Goal: Task Accomplishment & Management: Complete application form

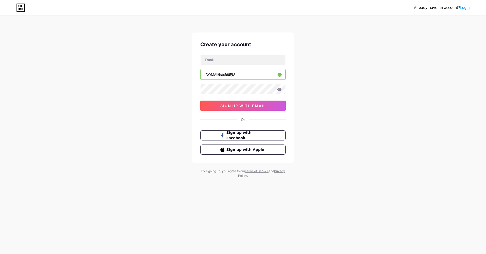
click at [197, 69] on div "Create your account [DOMAIN_NAME]/ krashday3 0cAFcWeA4dblzN4CMWby-klN_jlL_0tiqH…" at bounding box center [243, 98] width 102 height 130
click at [31, 148] on div "Already have an account? Login Create your account [DOMAIN_NAME]/ krashday3 0cA…" at bounding box center [243, 97] width 486 height 194
click at [230, 60] on input "text" at bounding box center [242, 60] width 85 height 10
click at [222, 61] on input "text" at bounding box center [242, 60] width 85 height 10
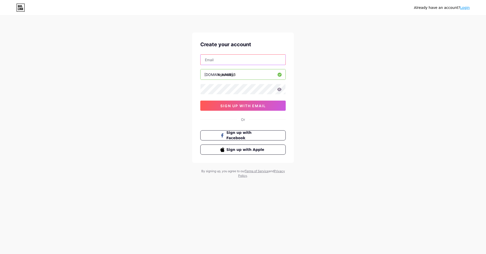
type input "d"
click at [228, 60] on input "text" at bounding box center [242, 60] width 85 height 10
drag, startPoint x: 226, startPoint y: 61, endPoint x: 129, endPoint y: 63, distance: 96.5
click at [133, 63] on div "Already have an account? Login Create your account daykrogh [DOMAIN_NAME]/ kras…" at bounding box center [243, 97] width 486 height 194
click at [226, 60] on input "daykrogh" at bounding box center [242, 60] width 85 height 10
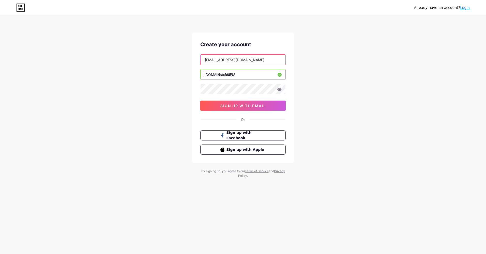
type input "[EMAIL_ADDRESS][DOMAIN_NAME]"
click at [191, 86] on div "Already have an account? Login Create your account [EMAIL_ADDRESS][DOMAIN_NAME]…" at bounding box center [243, 97] width 486 height 194
click at [225, 107] on span "sign up with email" at bounding box center [242, 106] width 45 height 4
click at [246, 112] on div "Create your account [EMAIL_ADDRESS][DOMAIN_NAME] [DOMAIN_NAME]/ krashday3 0cAFc…" at bounding box center [243, 98] width 102 height 130
click at [243, 108] on button "sign up with email" at bounding box center [242, 106] width 85 height 10
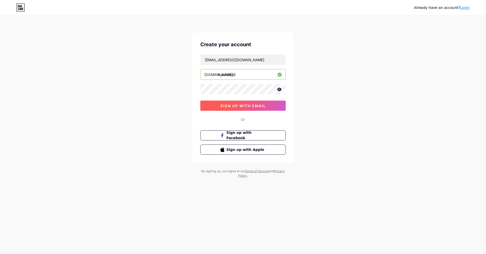
click at [256, 107] on span "sign up with email" at bounding box center [242, 106] width 45 height 4
click at [242, 82] on div "[EMAIL_ADDRESS][DOMAIN_NAME] [DOMAIN_NAME]/ krashday3 0cAFcWeA4HxqYNTKJROVu86Y1…" at bounding box center [242, 82] width 85 height 56
click at [244, 75] on input "krashday3" at bounding box center [242, 74] width 85 height 10
drag, startPoint x: 246, startPoint y: 61, endPoint x: 246, endPoint y: 66, distance: 5.1
click at [246, 62] on input "[EMAIL_ADDRESS][DOMAIN_NAME]" at bounding box center [242, 60] width 85 height 10
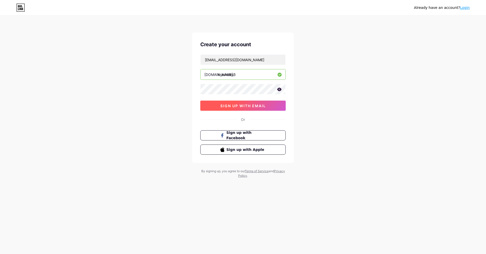
click at [244, 107] on span "sign up with email" at bounding box center [242, 106] width 45 height 4
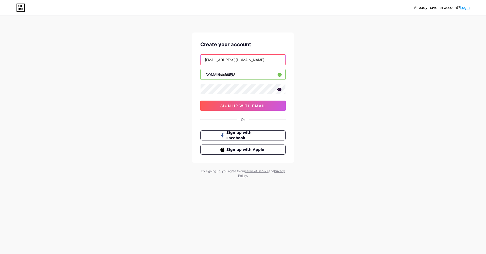
click at [250, 59] on input "[EMAIL_ADDRESS][DOMAIN_NAME]" at bounding box center [242, 60] width 85 height 10
click at [229, 110] on button "sign up with email" at bounding box center [242, 106] width 85 height 10
click at [230, 61] on input "text" at bounding box center [242, 60] width 85 height 10
type input "k"
type input "[EMAIL_ADDRESS][DOMAIN_NAME]"
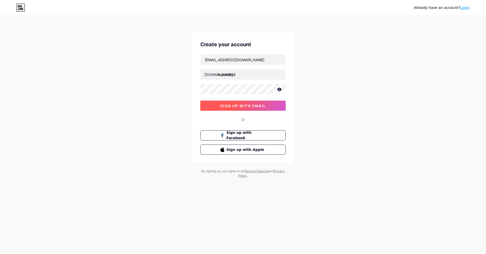
click at [246, 105] on span "sign up with email" at bounding box center [242, 106] width 45 height 4
click at [62, 63] on div "Already have an account? Login Create your account [EMAIL_ADDRESS][DOMAIN_NAME]…" at bounding box center [243, 97] width 486 height 194
click at [246, 107] on span "sign up with email" at bounding box center [242, 106] width 45 height 4
click at [53, 98] on div "Already have an account? Login Create your account [EMAIL_ADDRESS][DOMAIN_NAME]…" at bounding box center [243, 97] width 486 height 194
click at [255, 108] on button "sign up with email" at bounding box center [242, 106] width 85 height 10
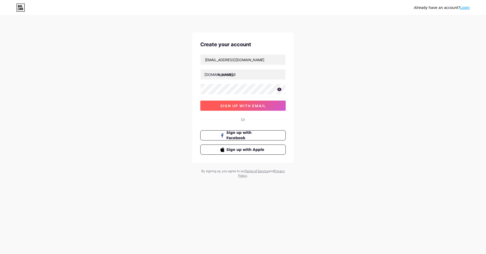
click at [252, 108] on button "sign up with email" at bounding box center [242, 106] width 85 height 10
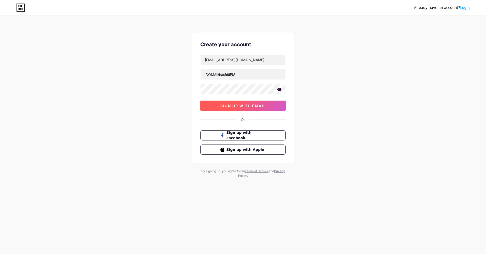
click at [252, 108] on button "sign up with email" at bounding box center [242, 106] width 85 height 10
click at [453, 211] on div "Already have an account? Login Create your account [EMAIL_ADDRESS][DOMAIN_NAME]…" at bounding box center [243, 127] width 486 height 254
click at [245, 102] on button "sign up with email" at bounding box center [242, 106] width 85 height 10
click at [455, 150] on div "Already have an account? Login Create your account [EMAIL_ADDRESS][DOMAIN_NAME]…" at bounding box center [243, 97] width 486 height 194
click at [253, 105] on span "sign up with email" at bounding box center [242, 106] width 45 height 4
